Goal: Download file/media

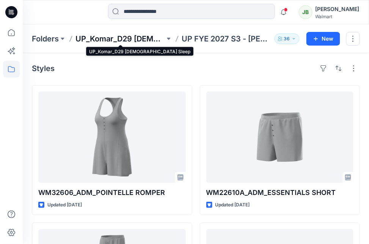
click at [139, 36] on p "UP_Komar_D29 [DEMOGRAPHIC_DATA] Sleep" at bounding box center [121, 38] width 90 height 11
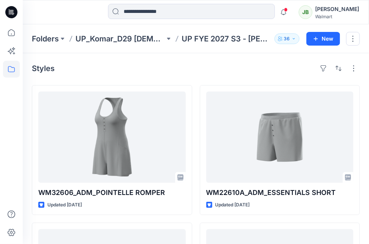
click at [15, 14] on icon at bounding box center [11, 12] width 12 height 12
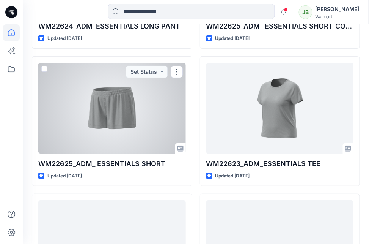
scroll to position [1849, 0]
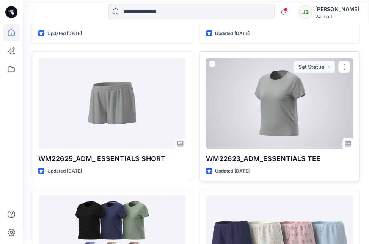
click at [271, 151] on div "WM22623_ADM_ESSENTIALS TEE Updated [DATE] Set Status" at bounding box center [280, 116] width 160 height 130
click at [269, 134] on div at bounding box center [280, 103] width 148 height 91
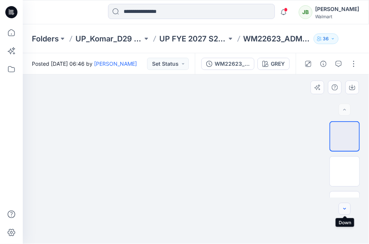
click at [345, 209] on icon "button" at bounding box center [345, 209] width 6 height 6
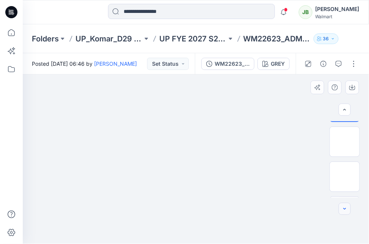
click at [345, 209] on icon "button" at bounding box center [345, 209] width 6 height 6
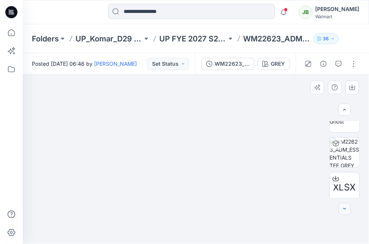
click at [345, 209] on icon "button" at bounding box center [345, 209] width 6 height 6
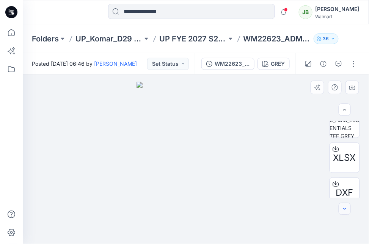
click at [345, 209] on icon "button" at bounding box center [345, 209] width 6 height 6
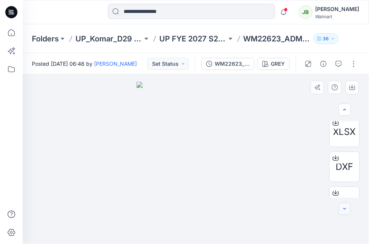
click at [345, 209] on icon "button" at bounding box center [345, 209] width 6 height 6
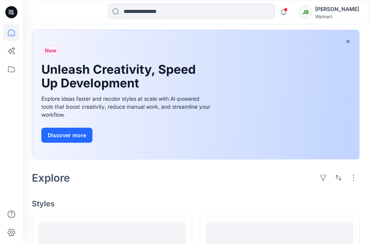
scroll to position [36, 0]
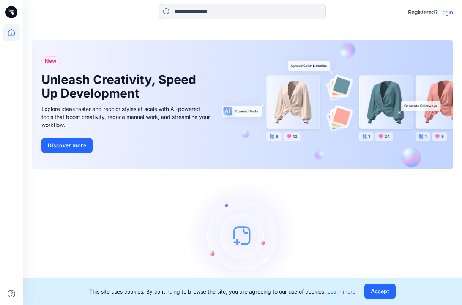
scroll to position [19, 0]
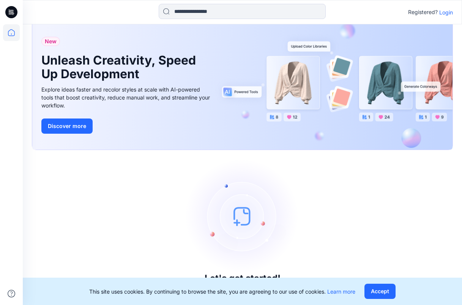
click at [445, 14] on p "Login" at bounding box center [446, 12] width 14 height 8
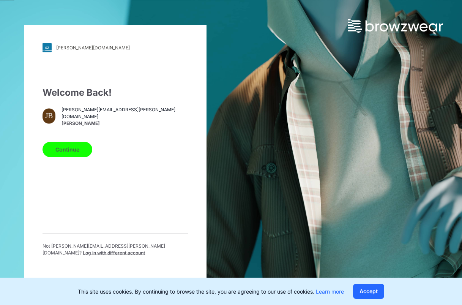
click at [62, 155] on button "Continue" at bounding box center [67, 149] width 50 height 15
click at [71, 150] on button "Continue" at bounding box center [67, 149] width 50 height 15
click at [77, 155] on button "Continue" at bounding box center [67, 149] width 50 height 15
click at [78, 151] on button "Continue" at bounding box center [67, 149] width 50 height 15
click at [76, 156] on button "Continue" at bounding box center [67, 149] width 50 height 15
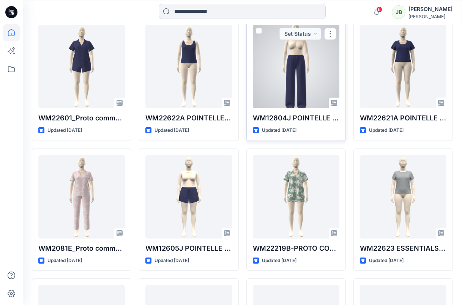
scroll to position [1864, 0]
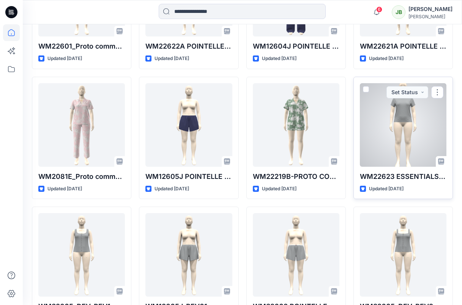
click at [404, 143] on div at bounding box center [403, 124] width 87 height 83
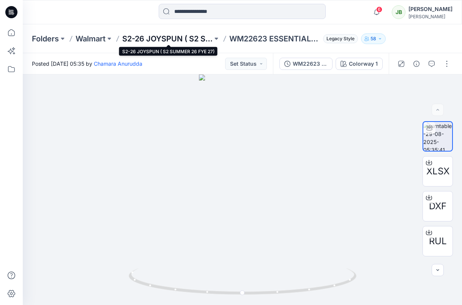
click at [182, 40] on p "S2-26 JOYSPUN ( S2 SUMMER 26 FYE 27)" at bounding box center [167, 38] width 90 height 11
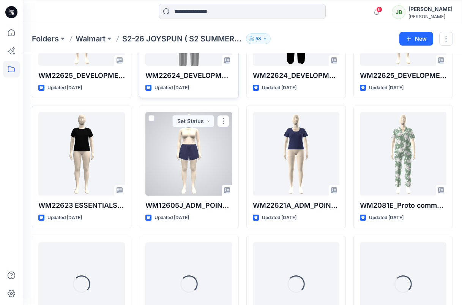
scroll to position [241, 0]
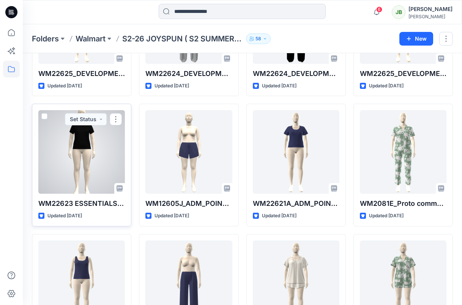
click at [94, 159] on div at bounding box center [81, 151] width 87 height 83
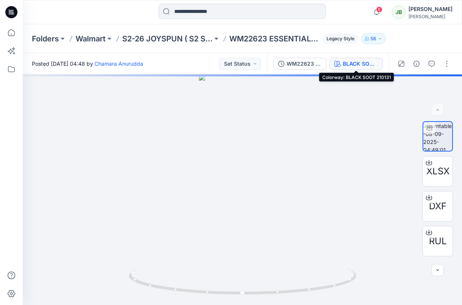
click at [345, 63] on div "BLACK SOOT 210131" at bounding box center [360, 64] width 35 height 8
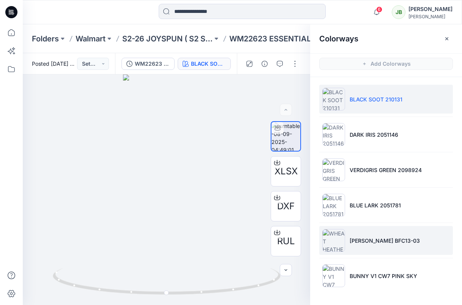
click at [354, 245] on li "WHEAT HEATHER BFC13-03" at bounding box center [386, 240] width 134 height 29
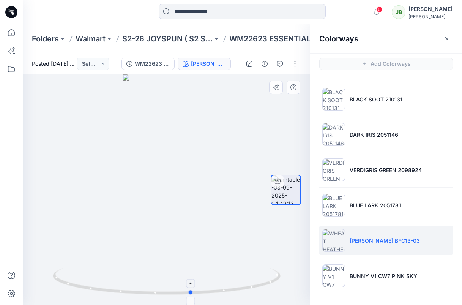
drag, startPoint x: 168, startPoint y: 294, endPoint x: 194, endPoint y: 277, distance: 30.6
click at [194, 277] on icon at bounding box center [168, 282] width 230 height 28
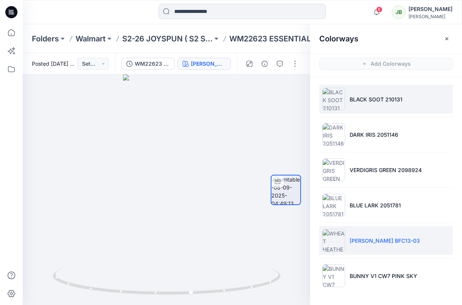
click at [346, 100] on li "BLACK SOOT 210131" at bounding box center [386, 99] width 134 height 29
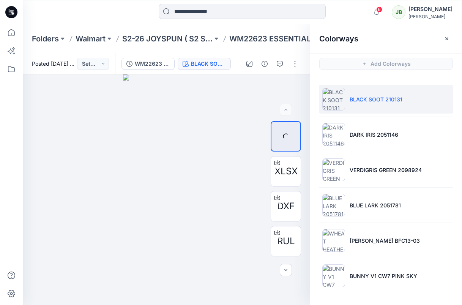
click at [370, 103] on li "BLACK SOOT 210131" at bounding box center [386, 99] width 134 height 29
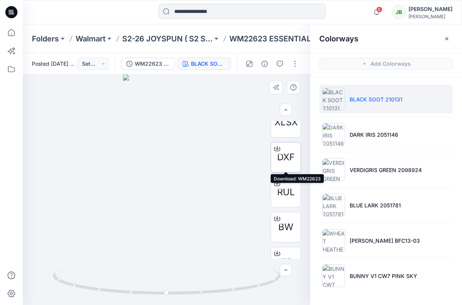
scroll to position [68, 0]
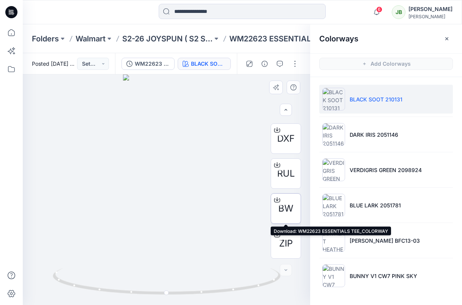
click at [285, 202] on span "BW" at bounding box center [285, 208] width 15 height 14
click at [285, 202] on div "Stylezone cannot scan this file for viruses WM22623 ESSENTIALS TEE_COLORWAY.bw …" at bounding box center [231, 152] width 462 height 305
click at [275, 198] on icon at bounding box center [277, 200] width 6 height 6
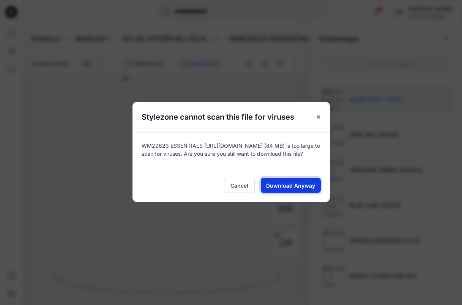
click at [286, 186] on span "Download Anyway" at bounding box center [290, 185] width 49 height 8
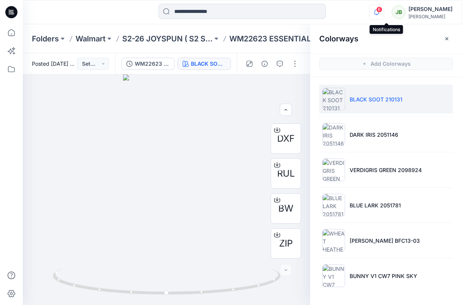
click at [383, 14] on icon "button" at bounding box center [376, 12] width 14 height 15
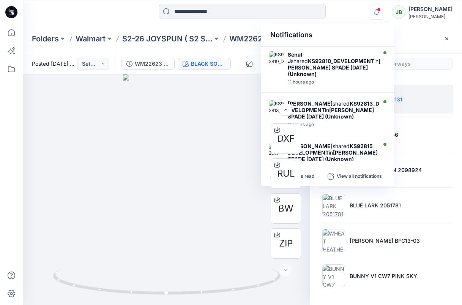
click at [241, 29] on div "Folders Walmart S2-26 JOYSPUN ( S2 SUMMER 26 FYE 27) WM22623 ESSENTIALS TEE_COL…" at bounding box center [242, 38] width 439 height 29
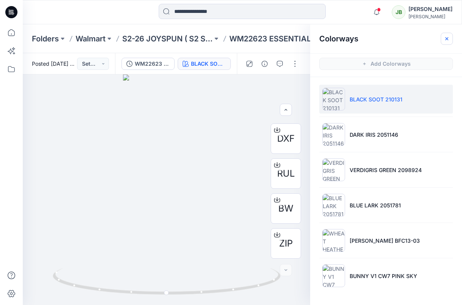
click at [447, 38] on icon "button" at bounding box center [446, 38] width 3 height 3
